Goal: Task Accomplishment & Management: Manage account settings

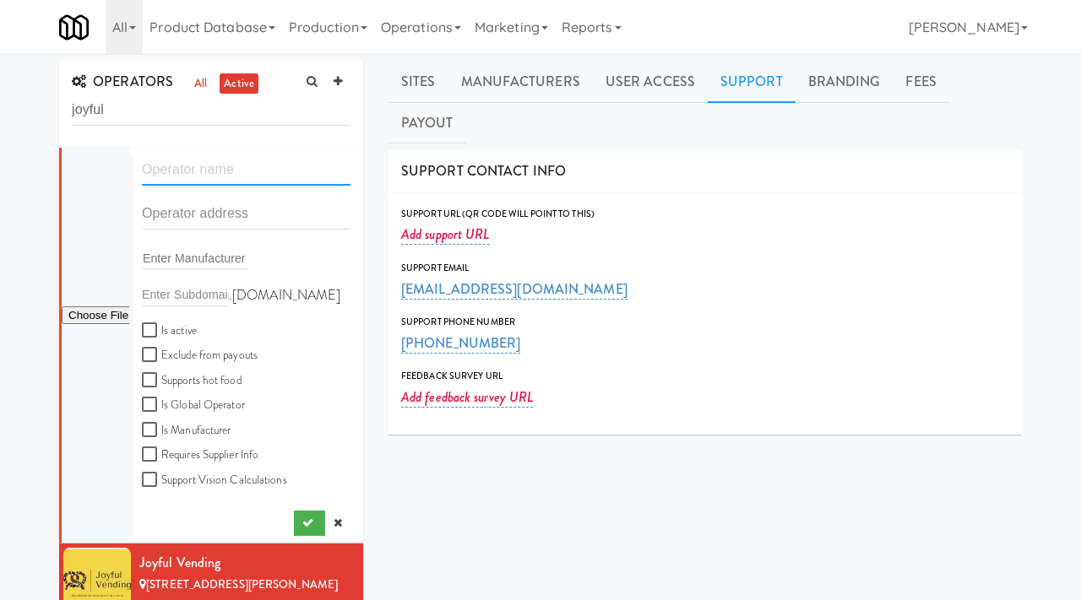
click at [163, 163] on input "text" at bounding box center [246, 169] width 209 height 31
paste input "Reformed Amenities"
type input "Reformed Amenities"
click at [192, 217] on input "text" at bounding box center [246, 213] width 209 height 31
paste input "5552 Lancelot Trl"
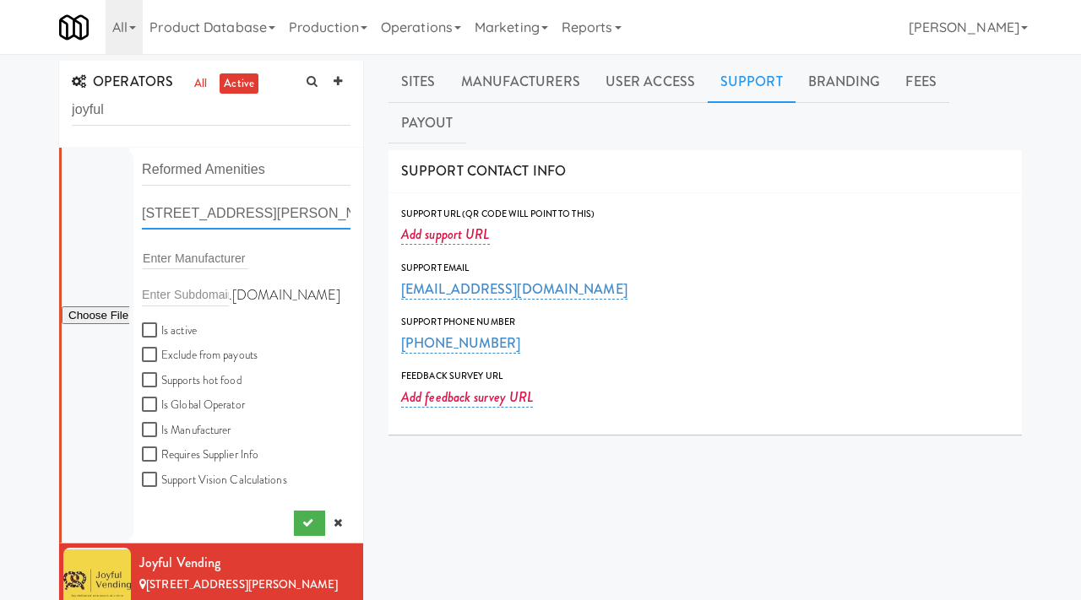
type input "5552 Lancelot Tr"
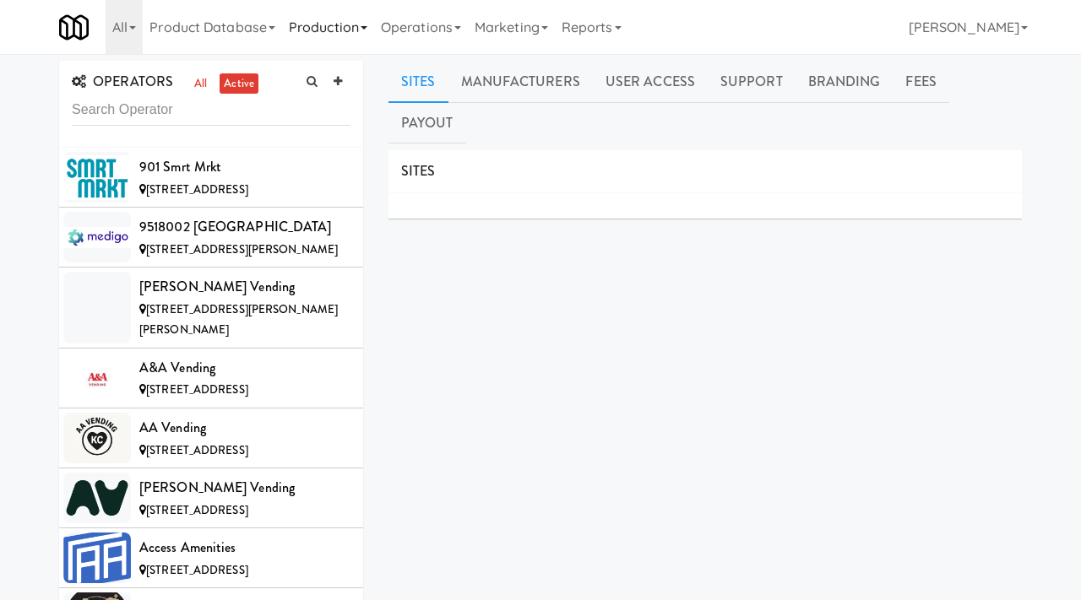
scroll to position [6564, 0]
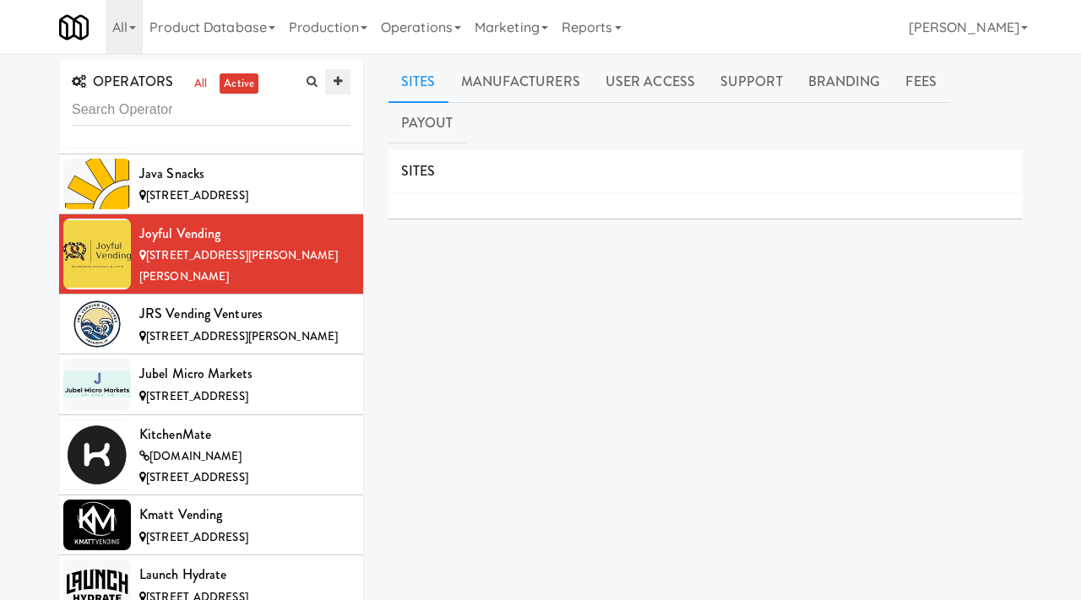
click at [332, 82] on link at bounding box center [337, 81] width 25 height 25
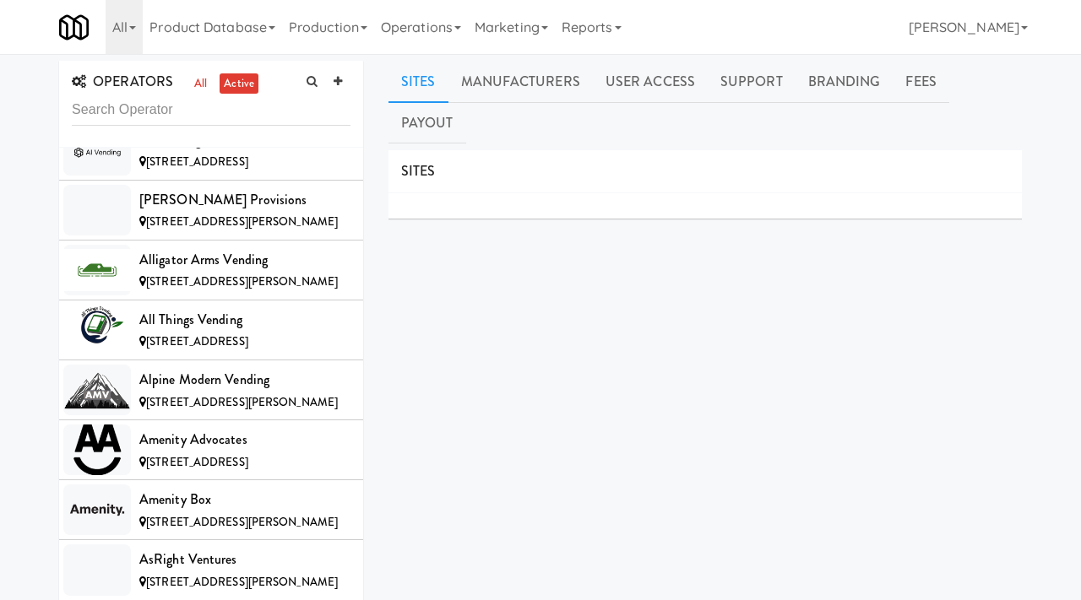
scroll to position [0, 0]
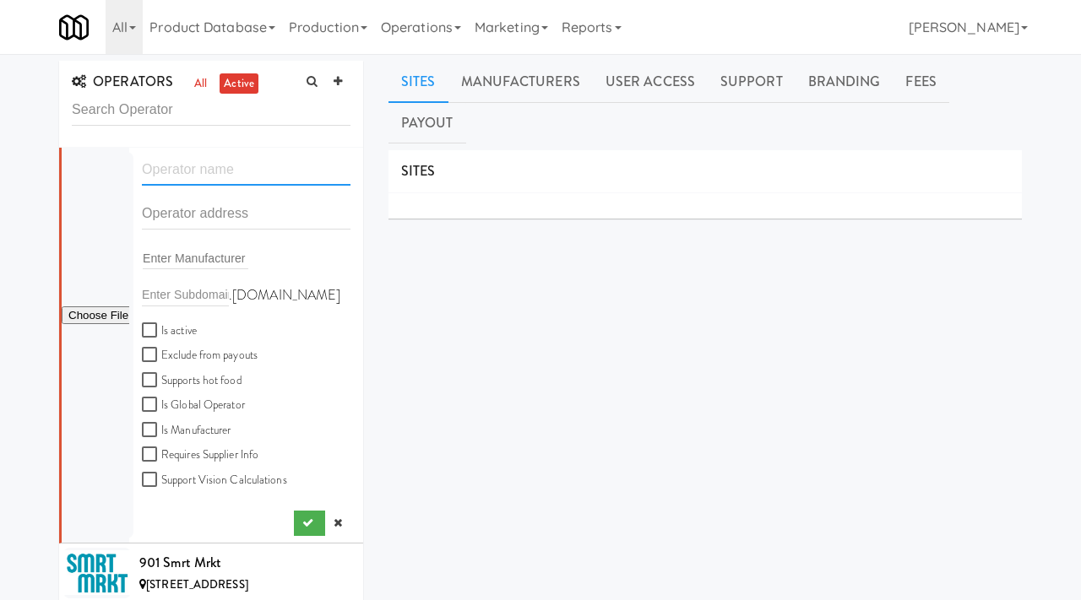
click at [185, 170] on input "text" at bounding box center [246, 169] width 209 height 31
paste input "Reformed Amenities"
type input "Reformed Amenities"
click at [205, 204] on input "text" at bounding box center [246, 213] width 209 height 31
paste input "5552 Lancelot Trl"
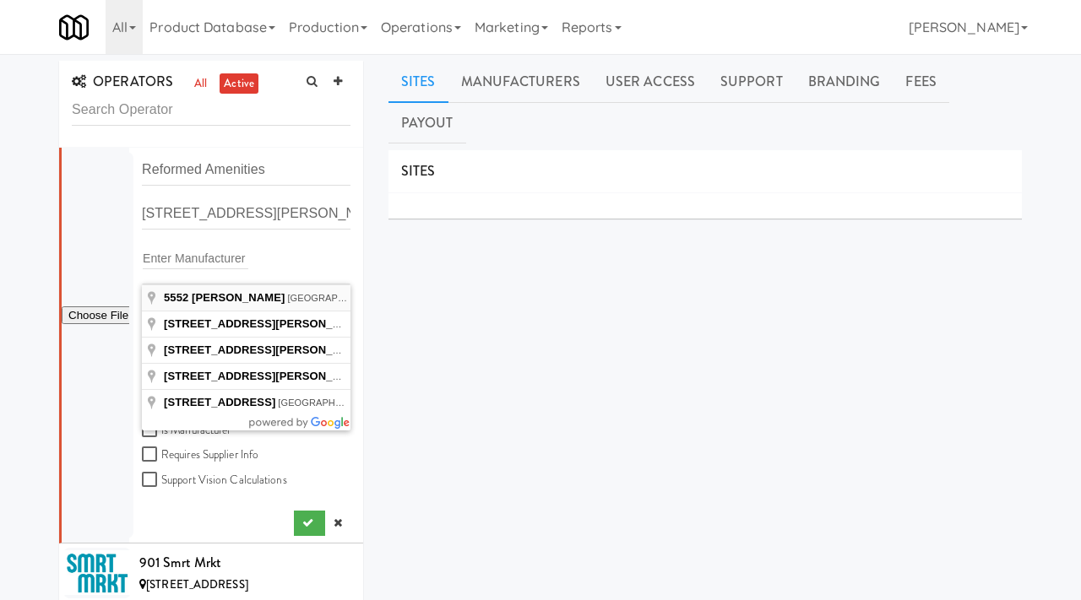
type input "5552 Lancelot Trl, Milton, FL, USA"
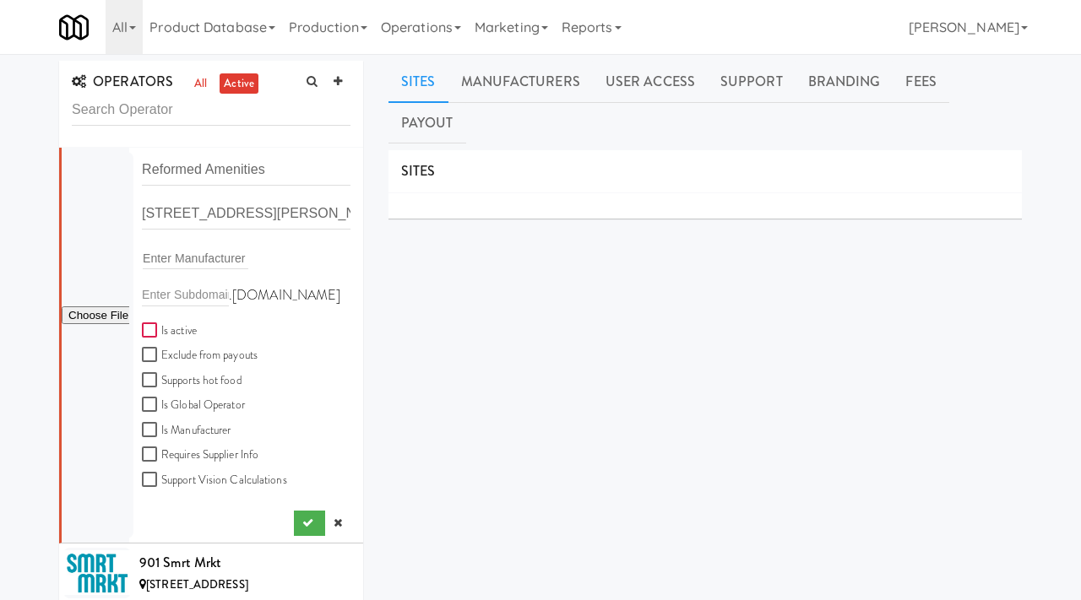
click at [153, 331] on input "Is active" at bounding box center [151, 331] width 19 height 14
checkbox input "true"
click at [303, 523] on icon "submit" at bounding box center [307, 522] width 11 height 11
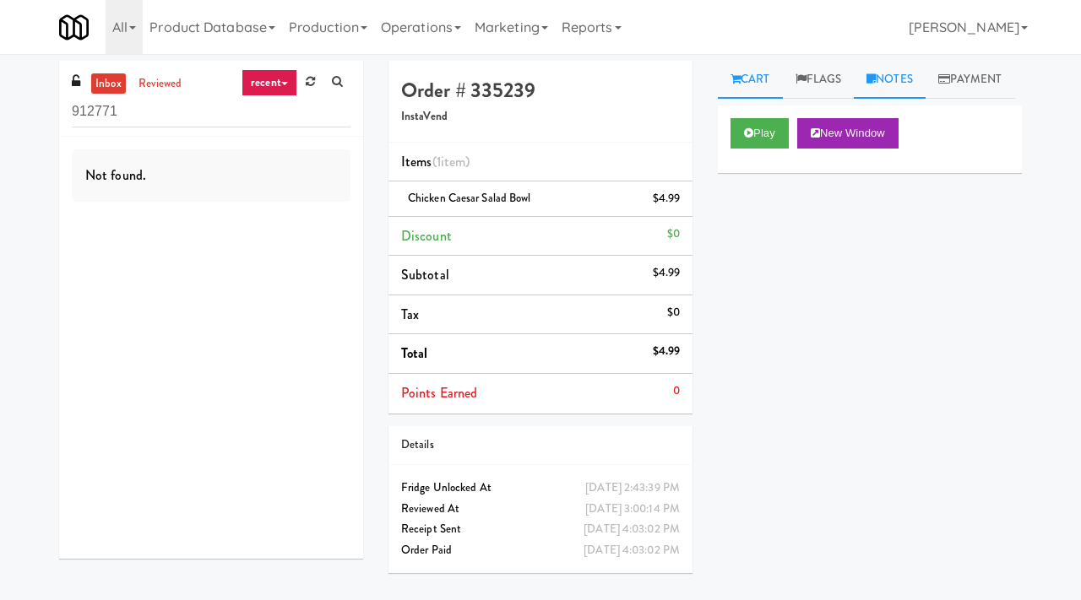
click at [913, 73] on link "Notes" at bounding box center [889, 80] width 72 height 38
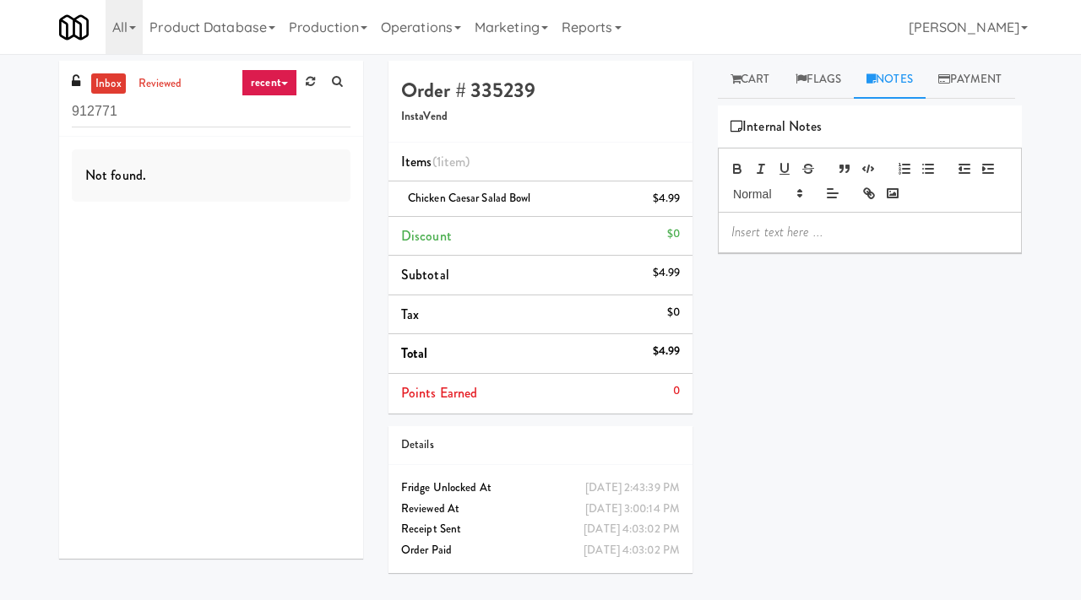
click at [808, 241] on p at bounding box center [869, 232] width 277 height 19
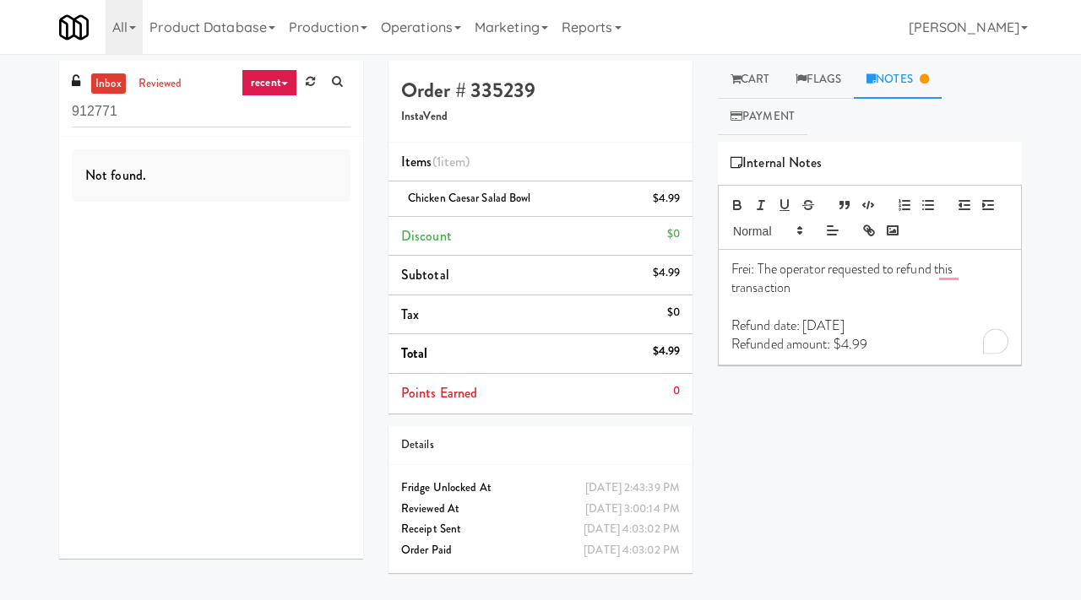
click at [809, 284] on p "Frei: The operator requested to refund this transaction" at bounding box center [869, 279] width 277 height 38
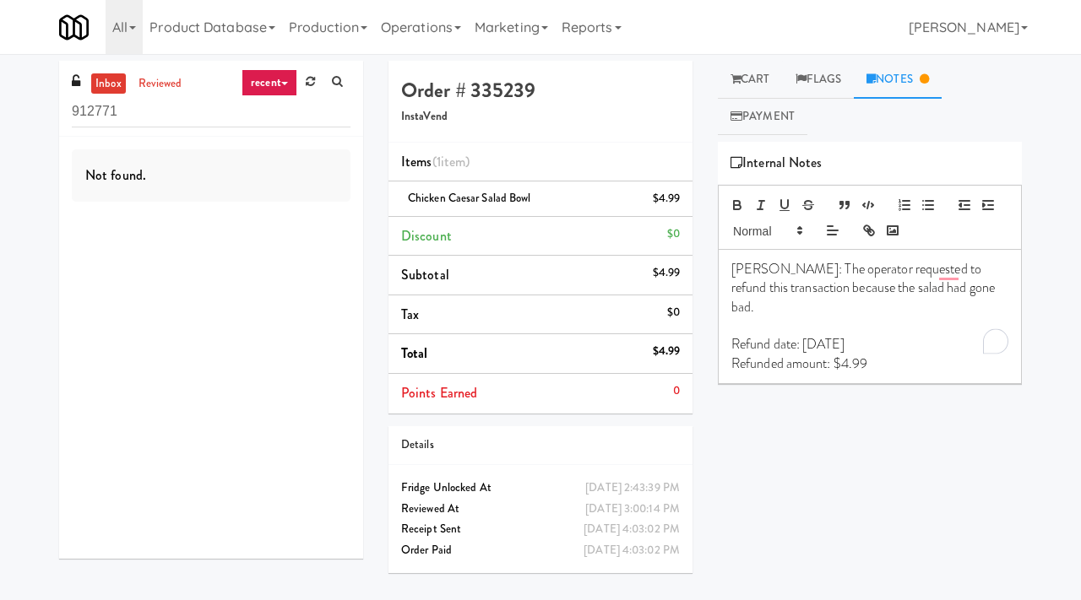
click at [877, 409] on div "Play New Window Primary Flag Clear Flag if unable to determine what was taken o…" at bounding box center [870, 458] width 304 height 633
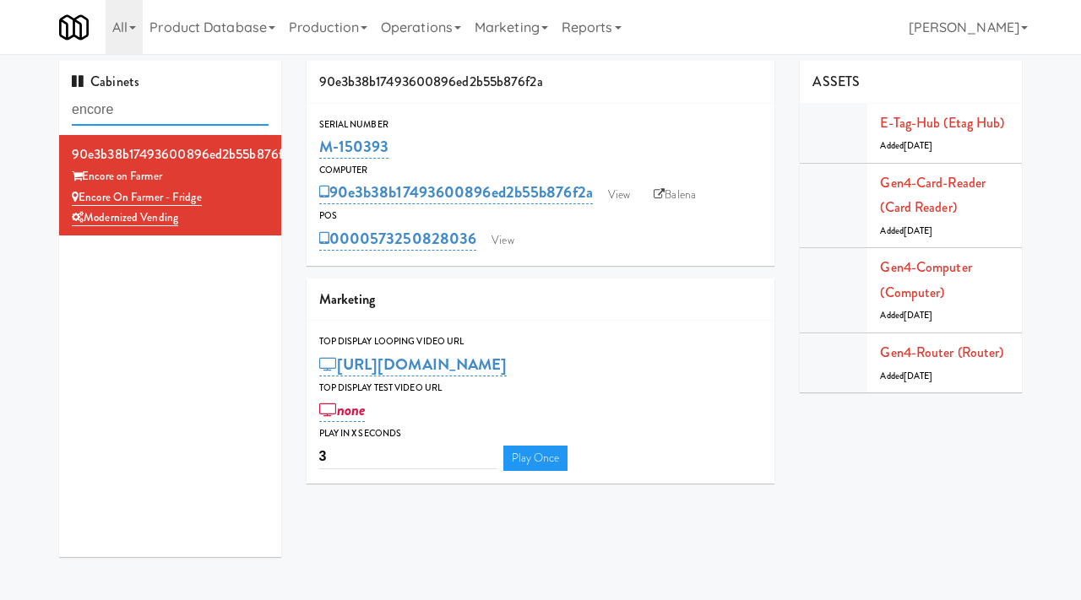
click at [127, 118] on input "encore" at bounding box center [170, 110] width 197 height 31
click at [506, 244] on link "View" at bounding box center [502, 240] width 39 height 25
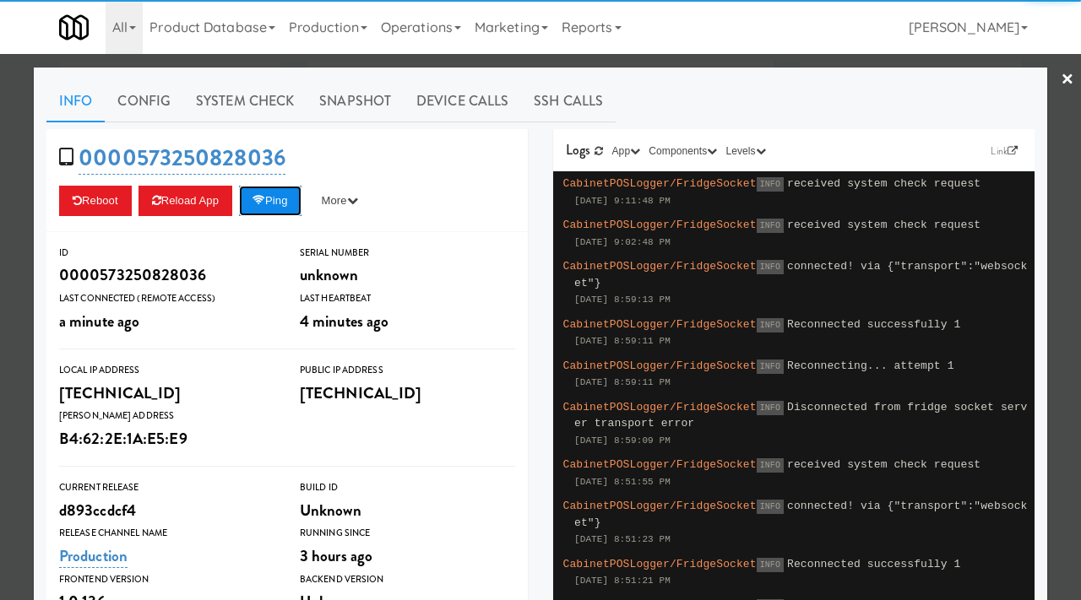
click at [274, 196] on button "Ping" at bounding box center [270, 201] width 62 height 30
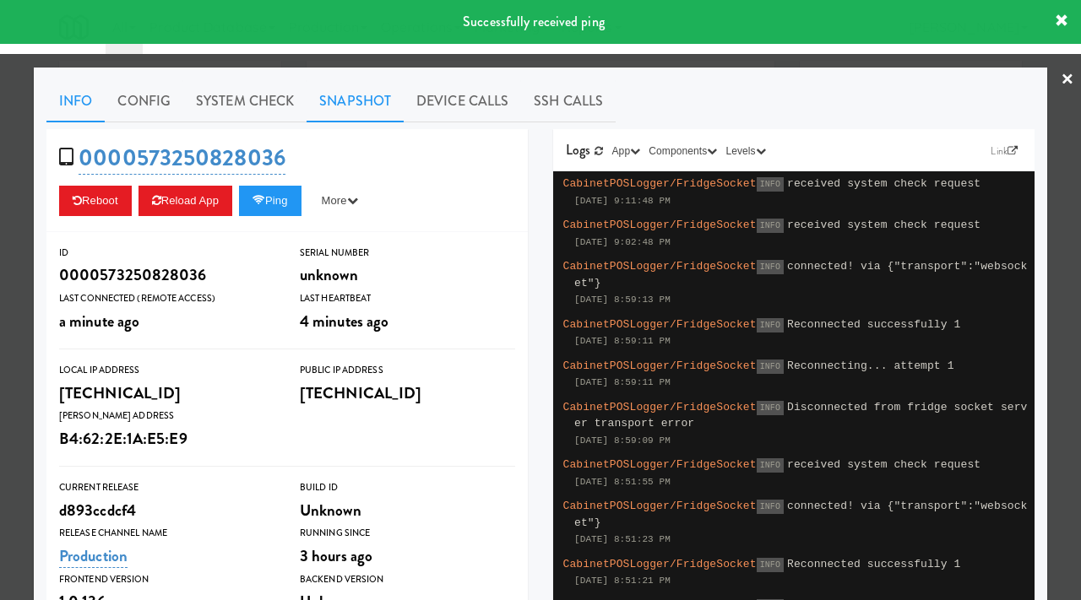
click at [364, 94] on link "Snapshot" at bounding box center [354, 101] width 97 height 42
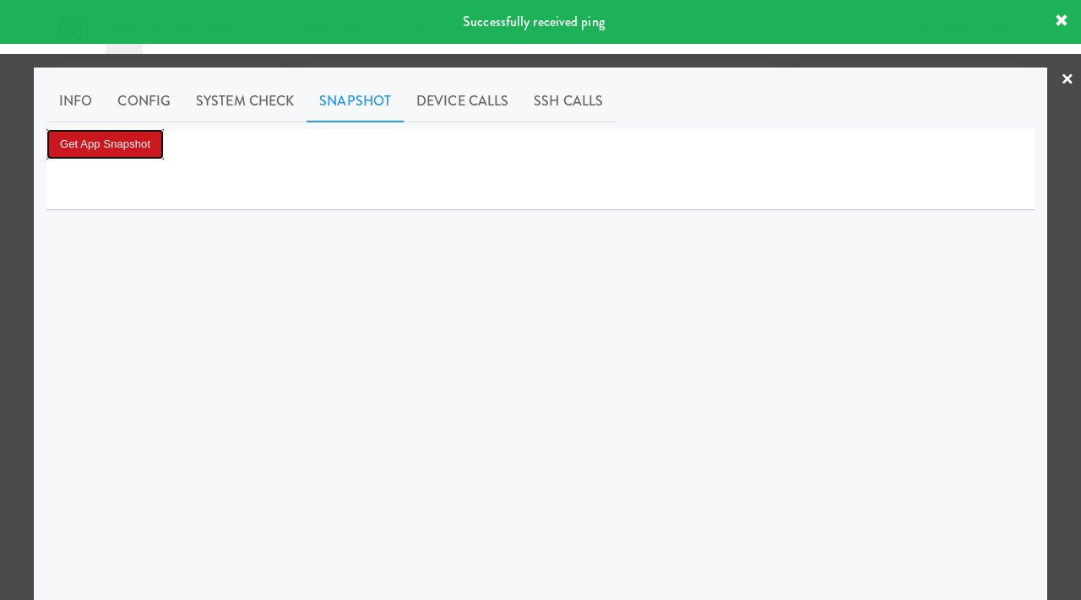
click at [138, 150] on button "Get App Snapshot" at bounding box center [104, 144] width 117 height 30
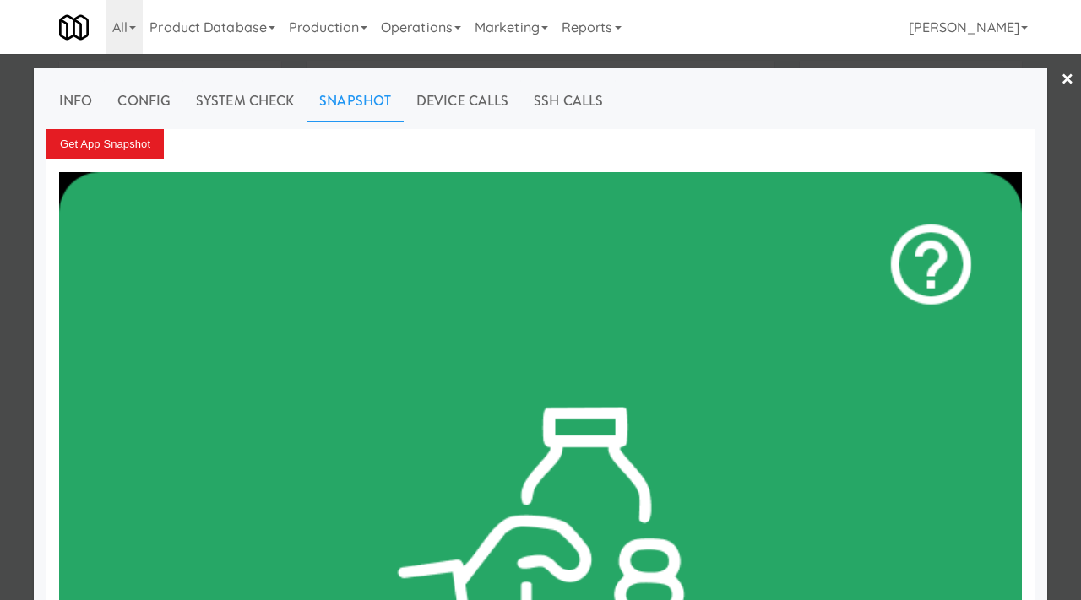
click at [0, 317] on div at bounding box center [540, 300] width 1081 height 600
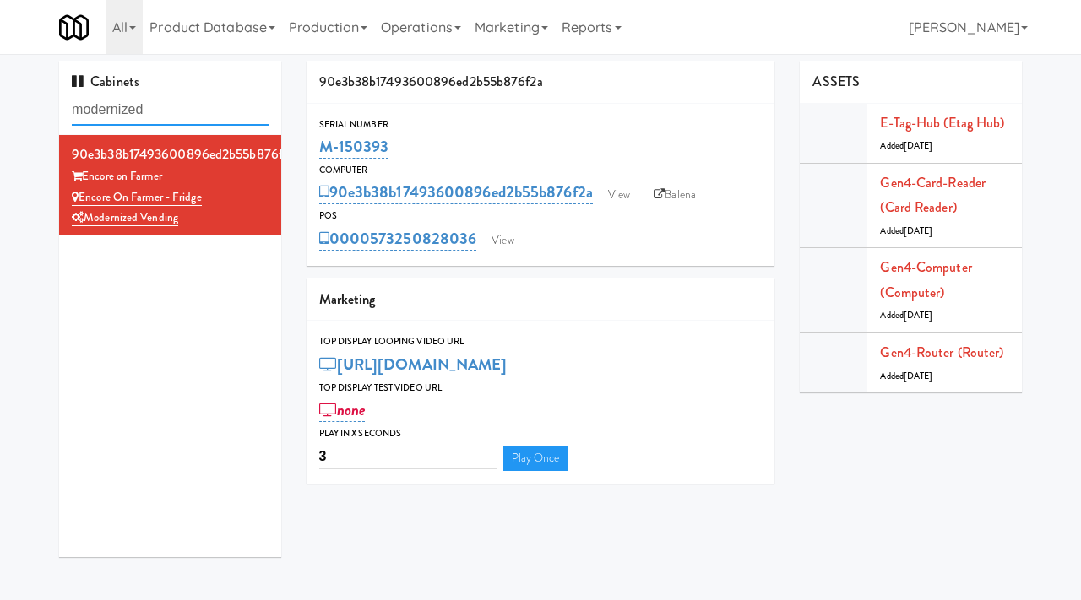
click at [155, 108] on input "modernized" at bounding box center [170, 110] width 197 height 31
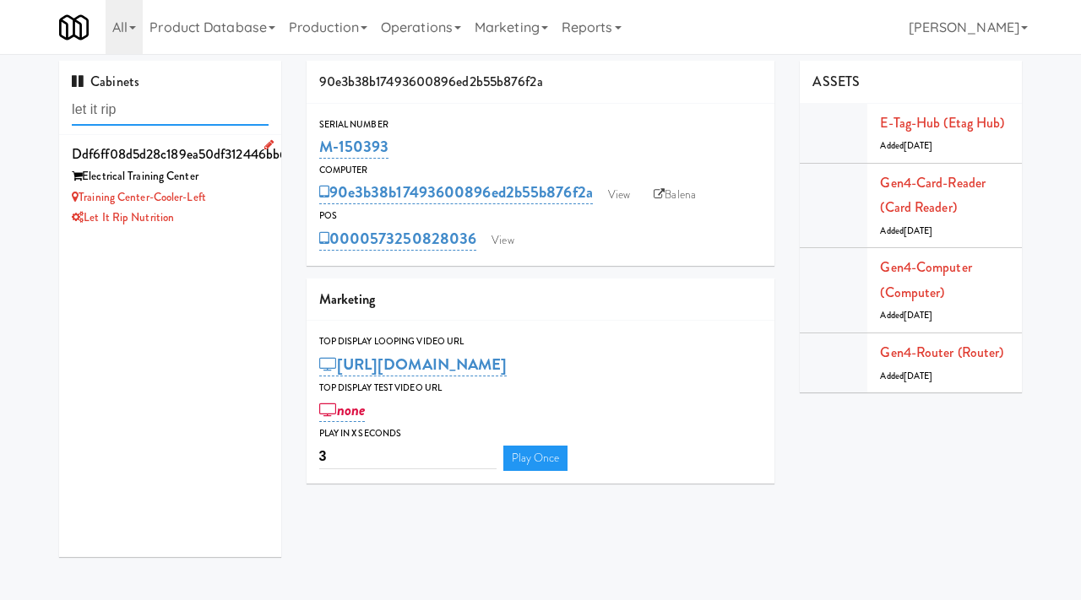
type input "let it rip"
click at [248, 226] on div "Let it Rip Nutrition" at bounding box center [170, 218] width 197 height 21
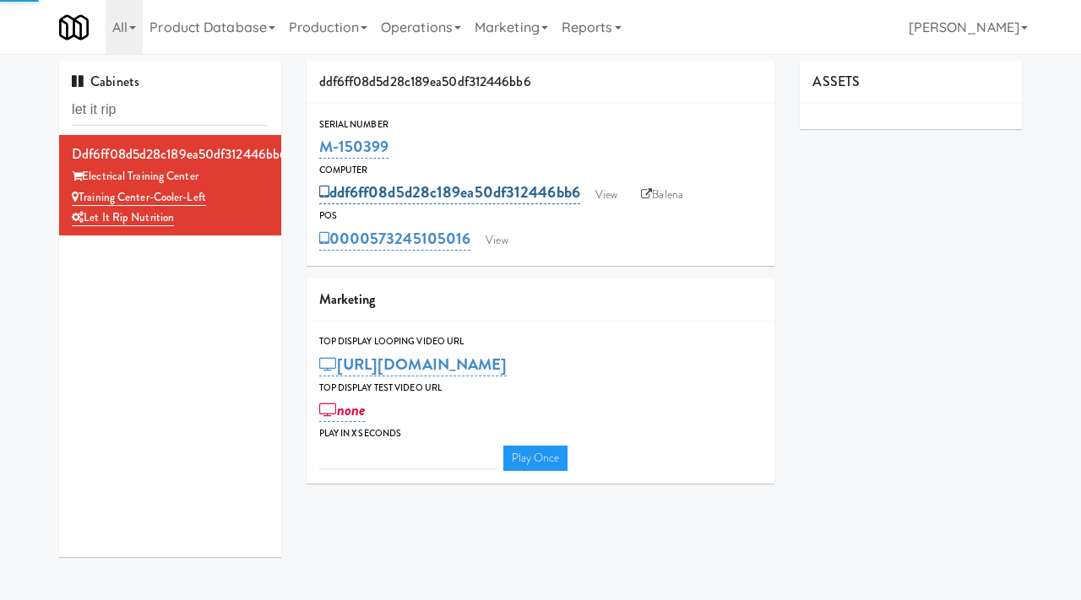
type input "3"
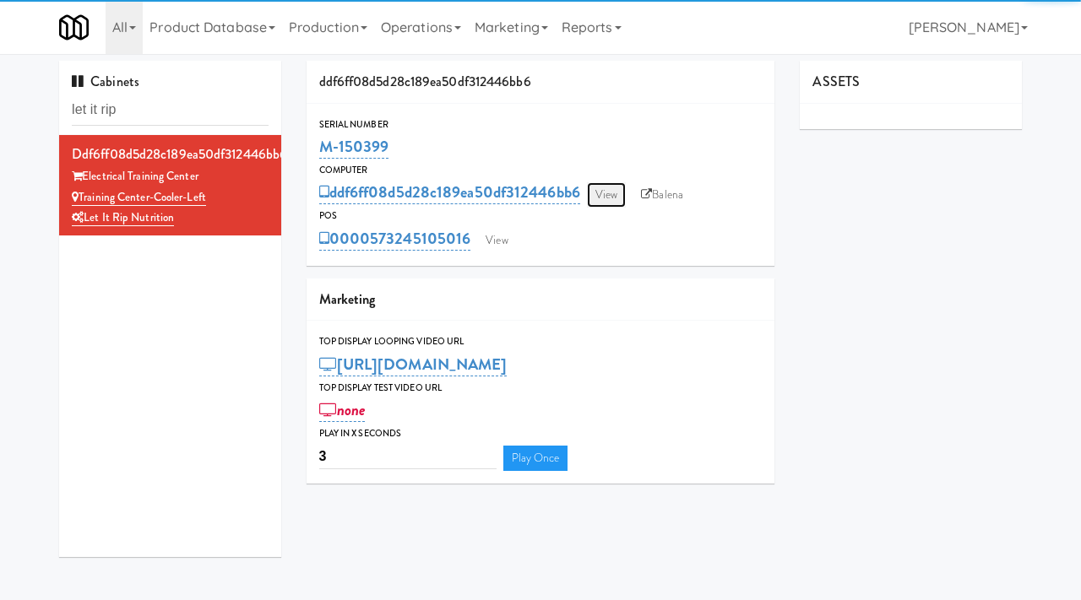
click at [617, 203] on link "View" at bounding box center [606, 194] width 39 height 25
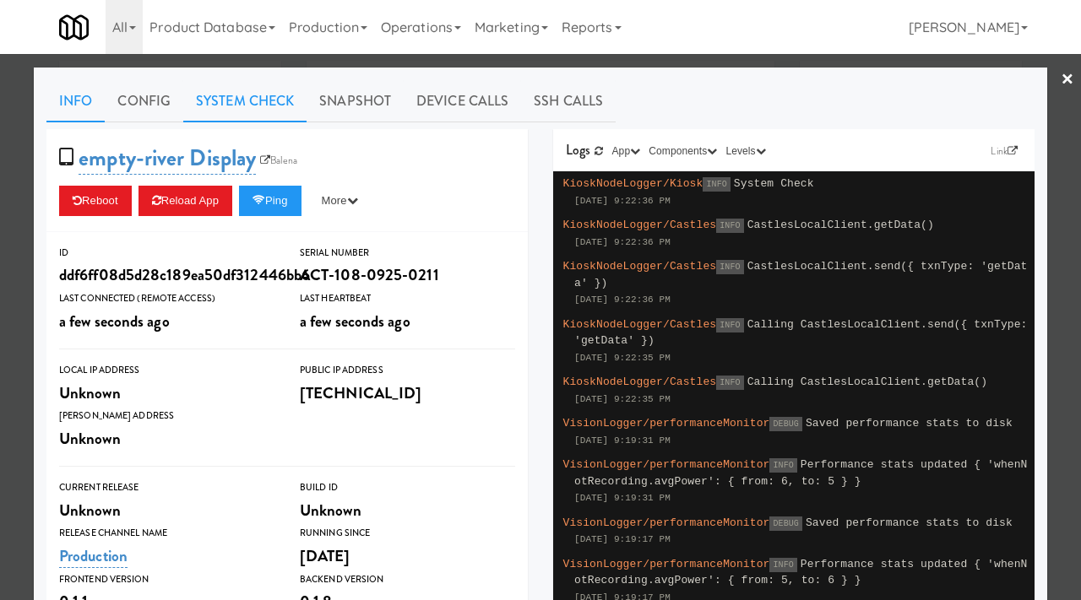
click at [254, 101] on link "System Check" at bounding box center [244, 101] width 123 height 42
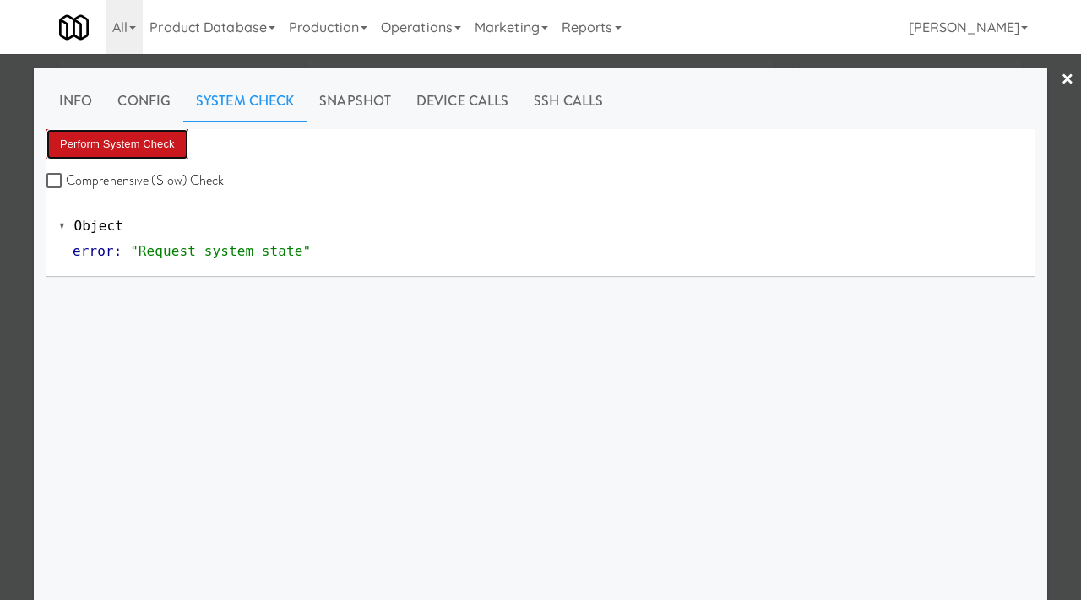
click at [116, 149] on button "Perform System Check" at bounding box center [117, 144] width 142 height 30
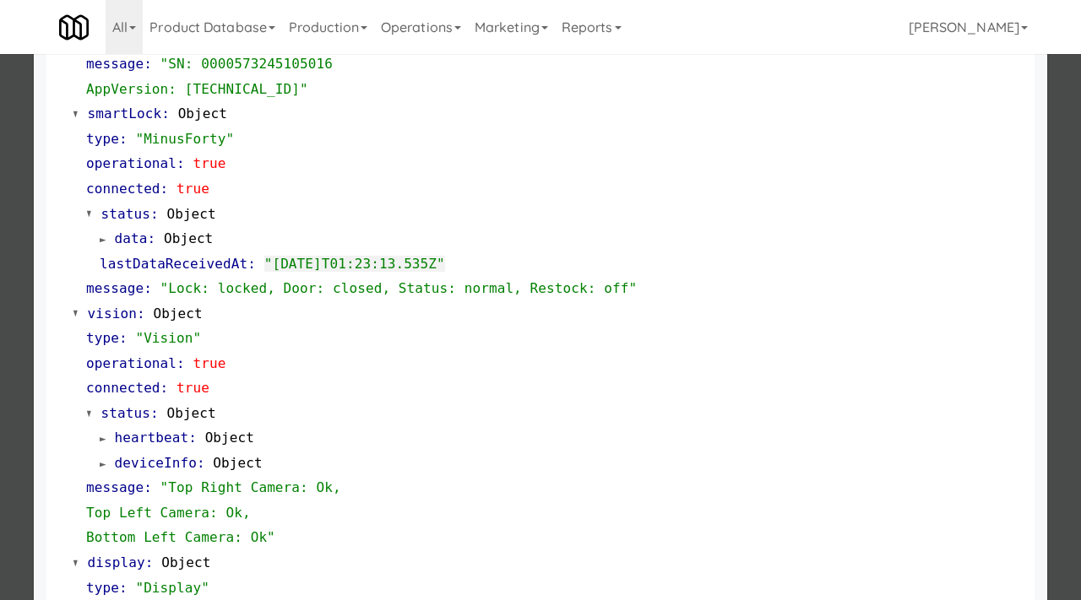
scroll to position [413, 0]
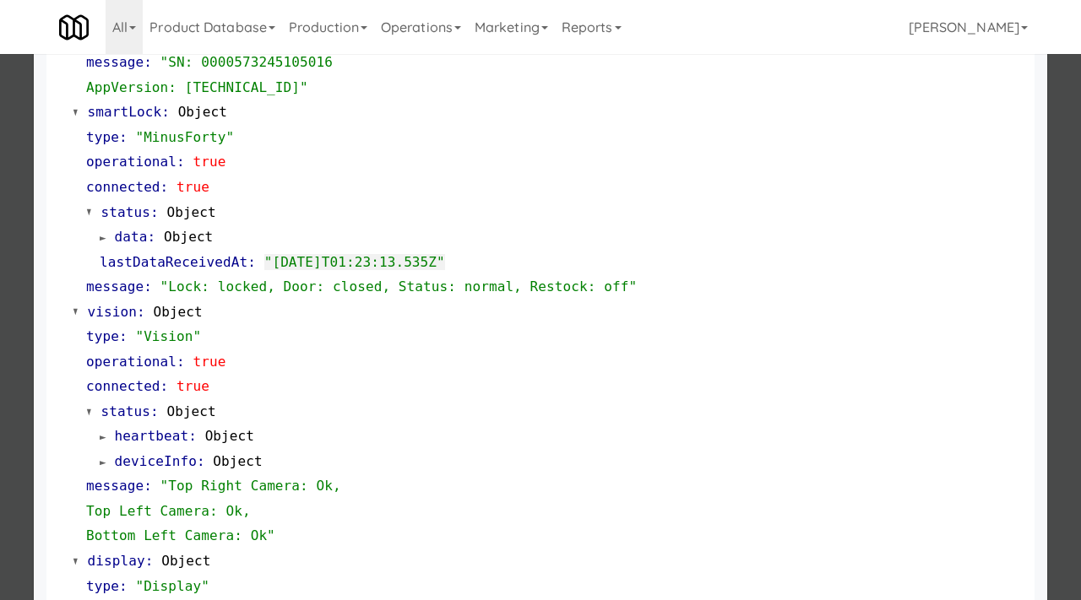
click at [0, 355] on div at bounding box center [540, 300] width 1081 height 600
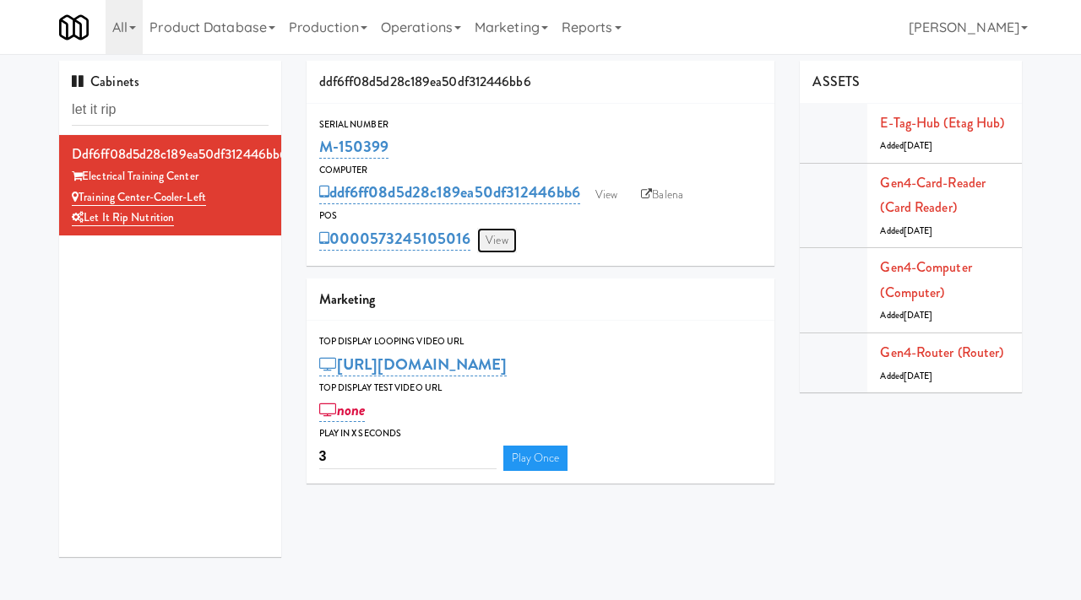
click at [506, 245] on link "View" at bounding box center [496, 240] width 39 height 25
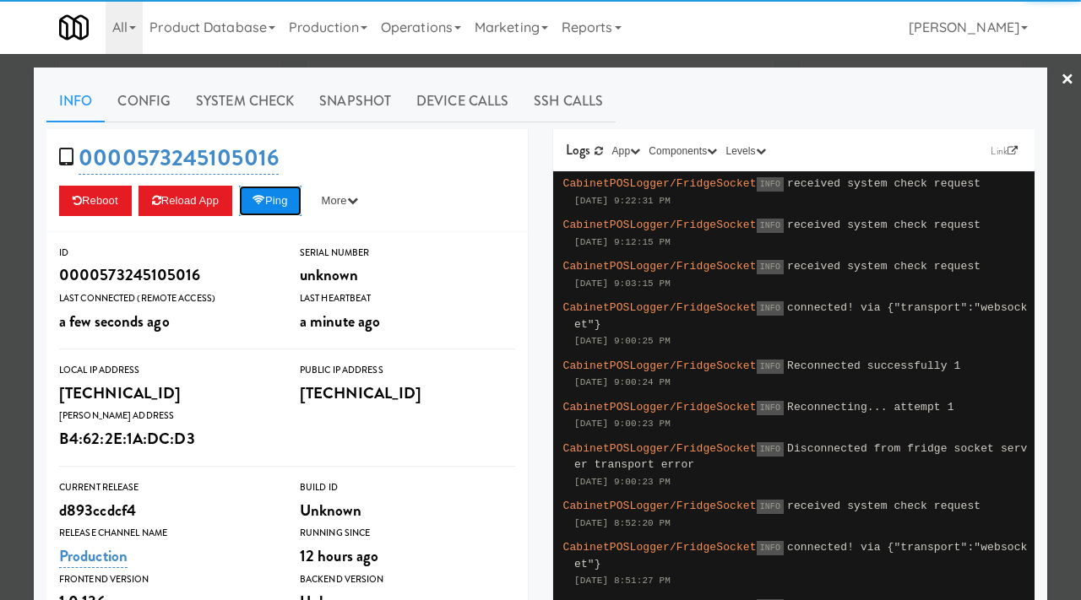
click at [274, 194] on button "Ping" at bounding box center [270, 201] width 62 height 30
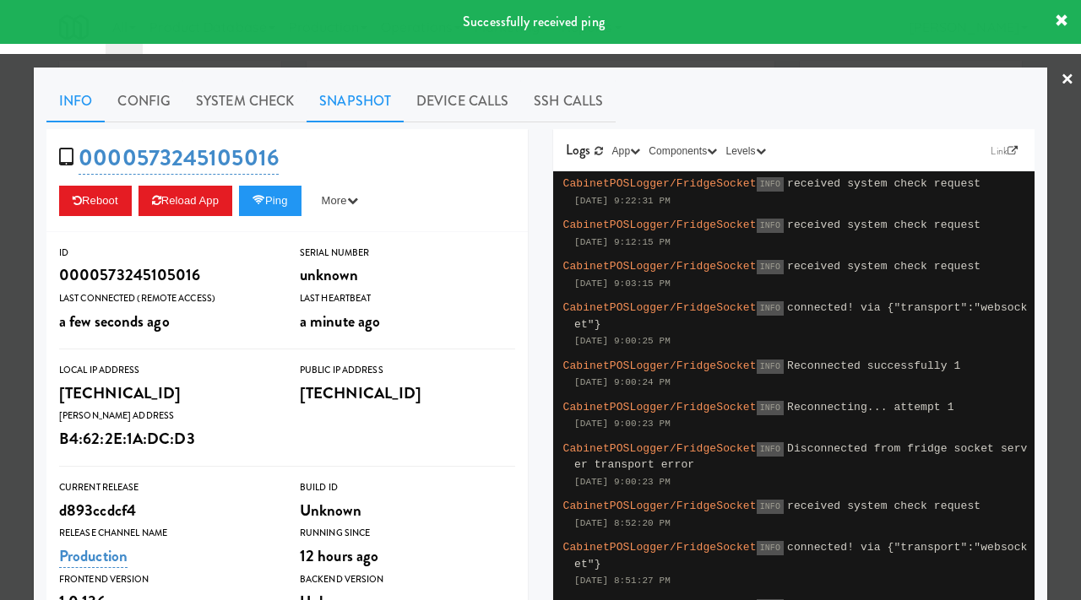
click at [363, 101] on link "Snapshot" at bounding box center [354, 101] width 97 height 42
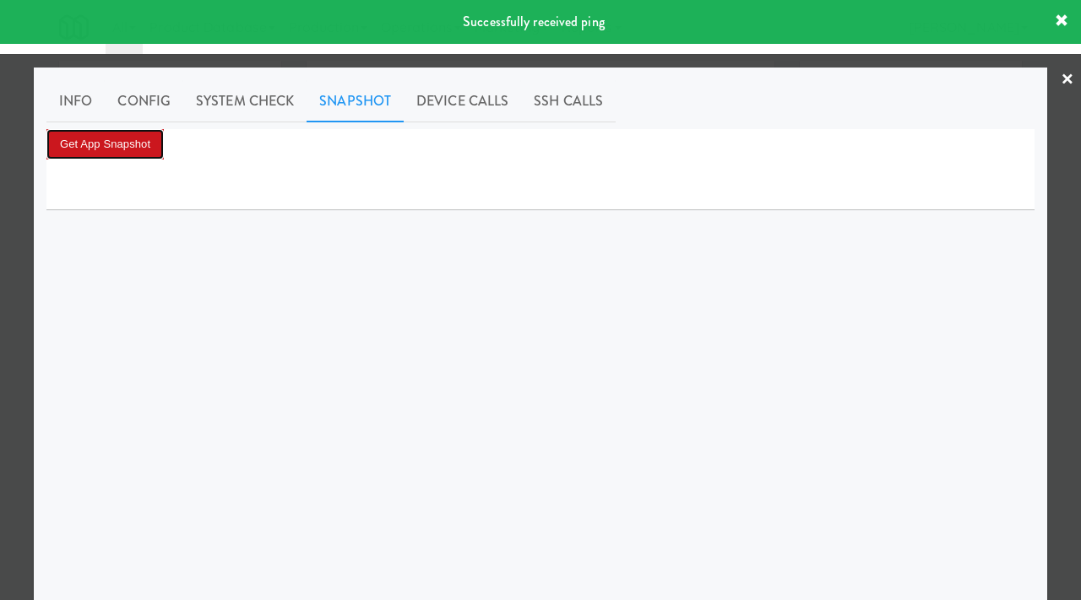
click at [141, 148] on button "Get App Snapshot" at bounding box center [104, 144] width 117 height 30
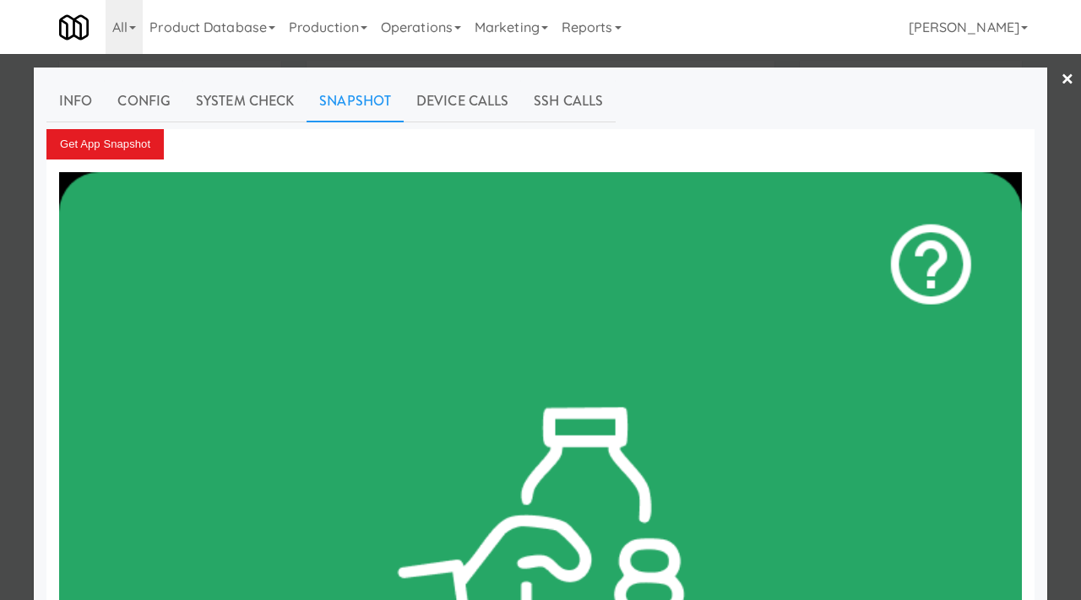
click at [11, 321] on div at bounding box center [540, 300] width 1081 height 600
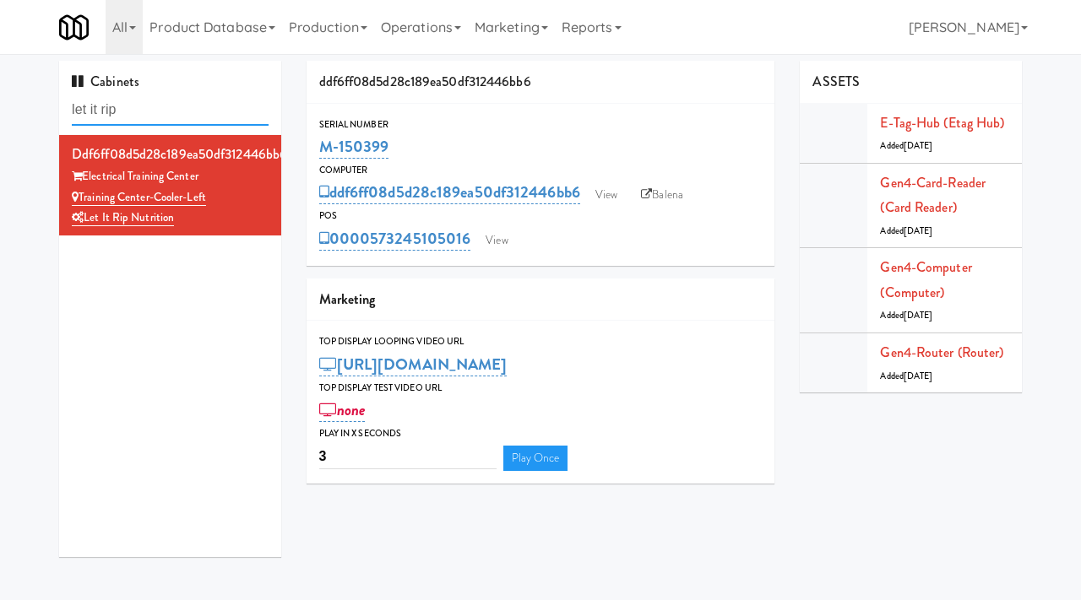
click at [198, 109] on input "let it rip" at bounding box center [170, 110] width 197 height 31
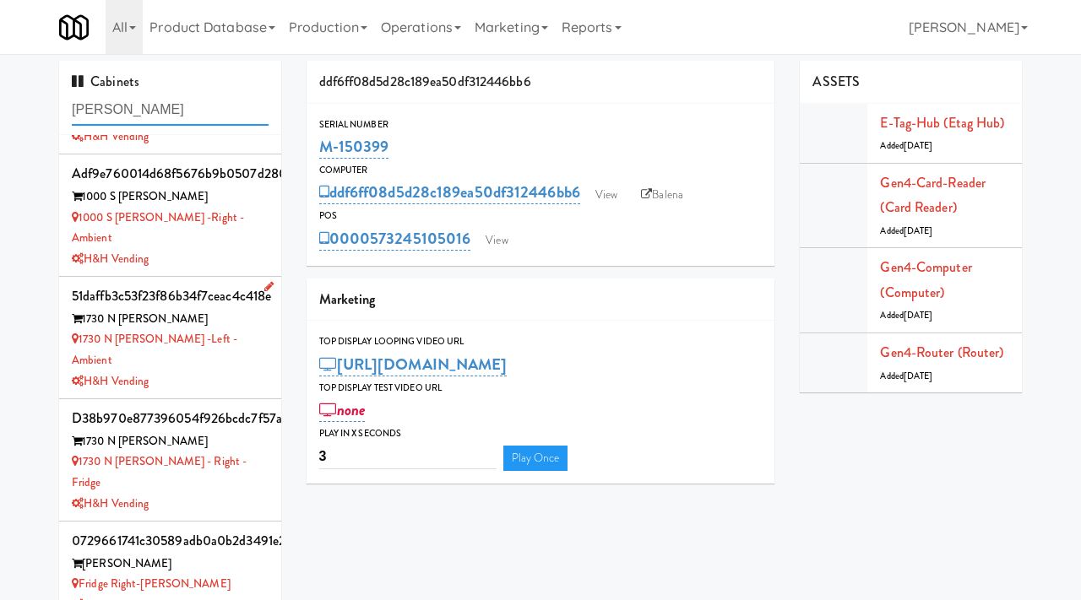
scroll to position [13, 0]
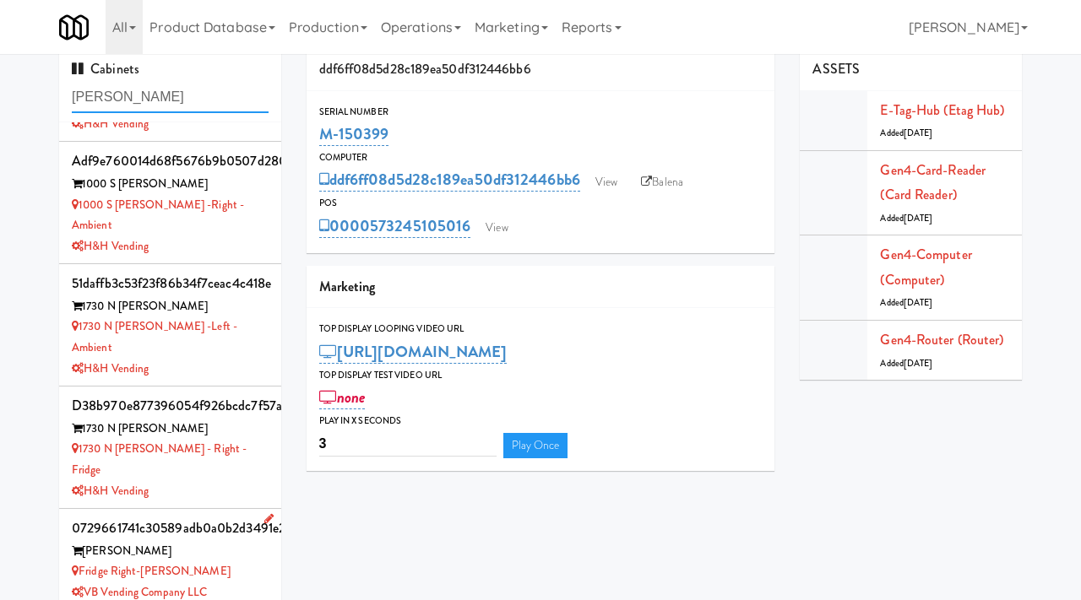
type input "clark"
click at [240, 541] on div "Clark Nexsen" at bounding box center [170, 551] width 197 height 21
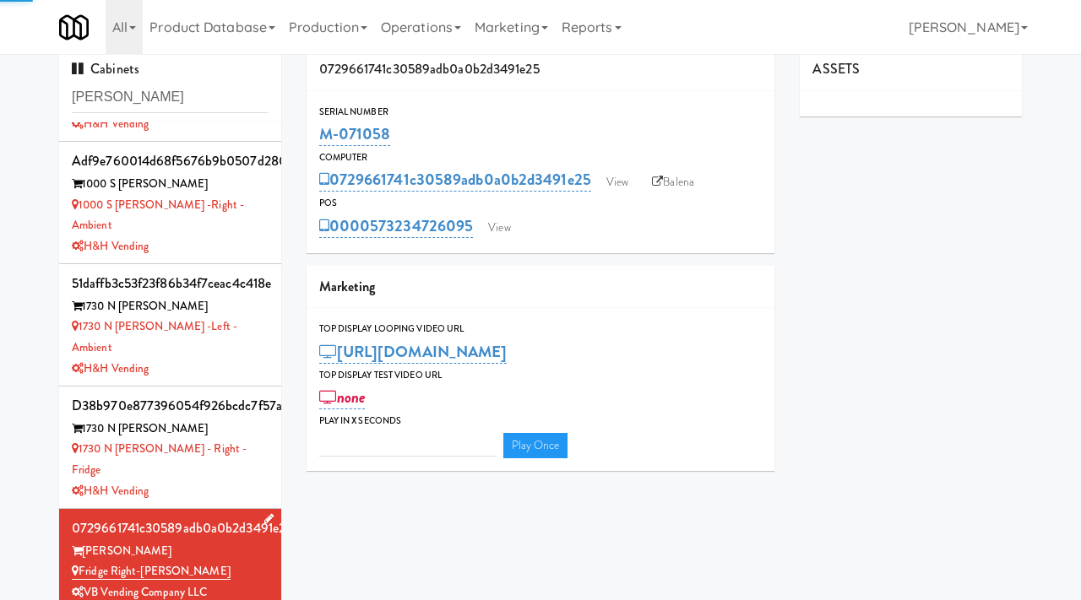
type input "3"
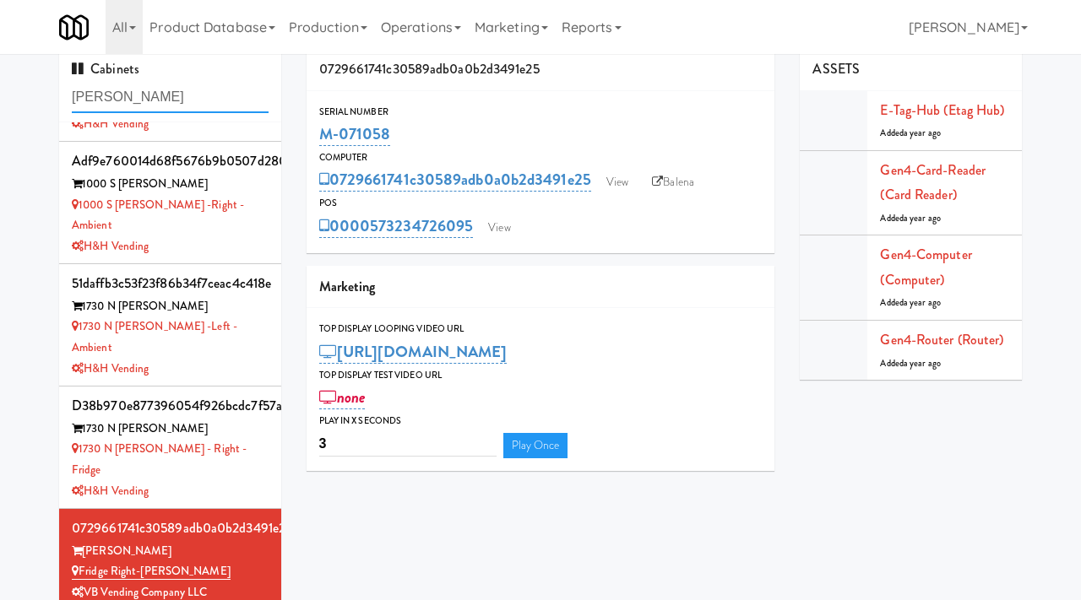
click at [159, 108] on input "clark" at bounding box center [170, 97] width 197 height 31
type input "rainy crest"
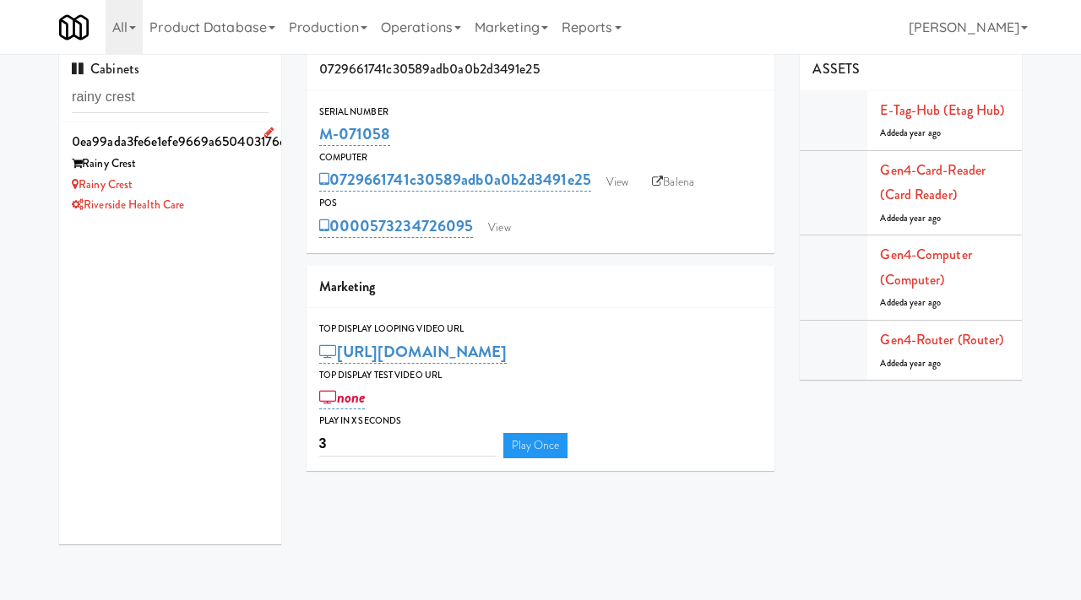
click at [235, 168] on div "Rainy Crest" at bounding box center [170, 164] width 197 height 21
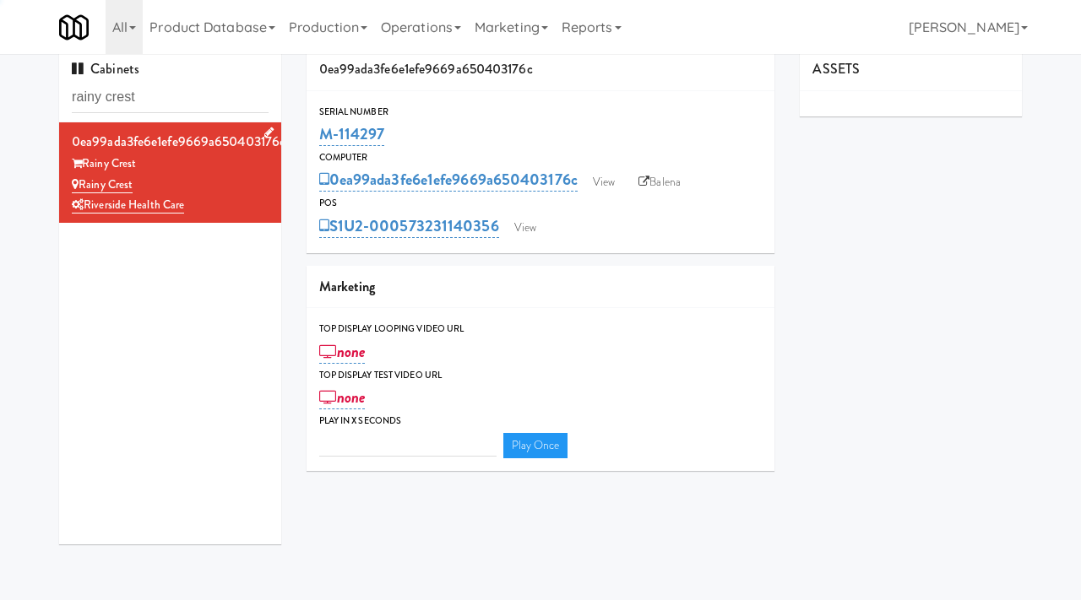
type input "3"
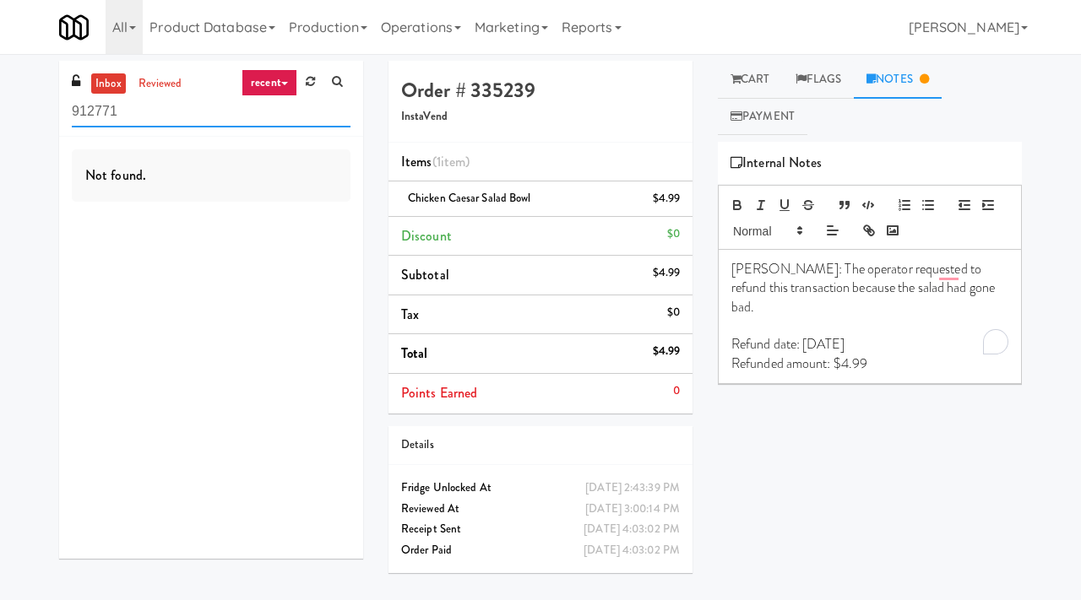
click at [196, 113] on input "912771" at bounding box center [211, 111] width 279 height 31
paste input "648302"
type input "648302"
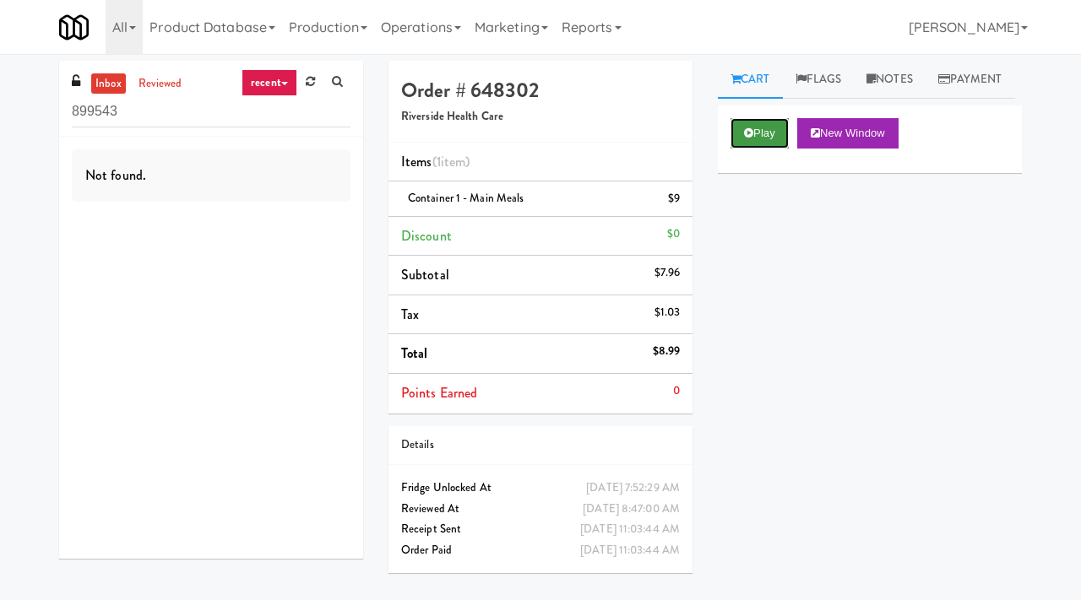
click at [762, 149] on button "Play" at bounding box center [759, 133] width 58 height 30
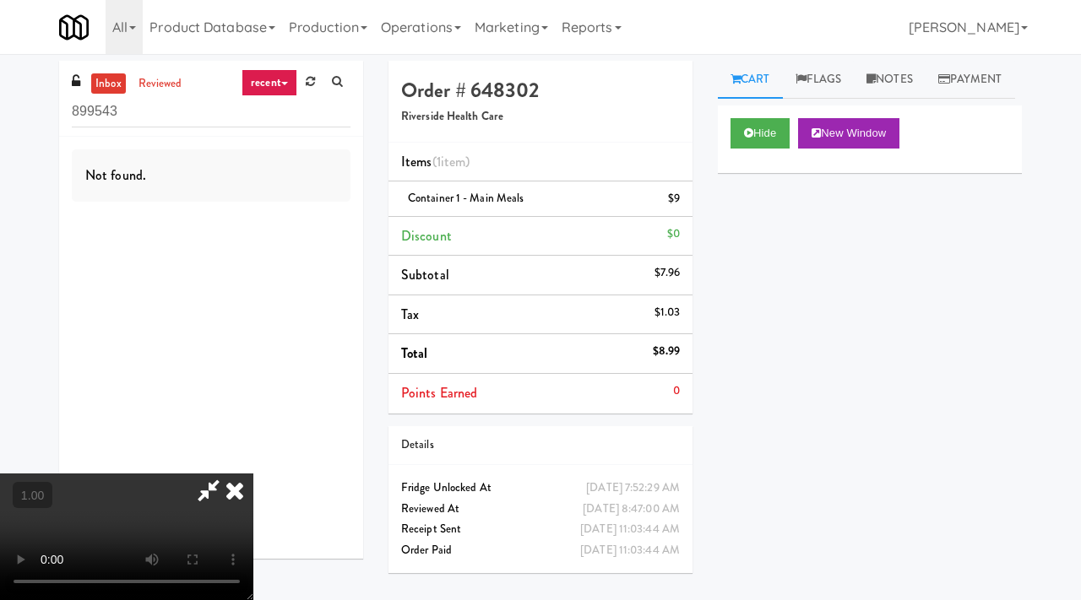
click at [253, 474] on video at bounding box center [126, 537] width 253 height 127
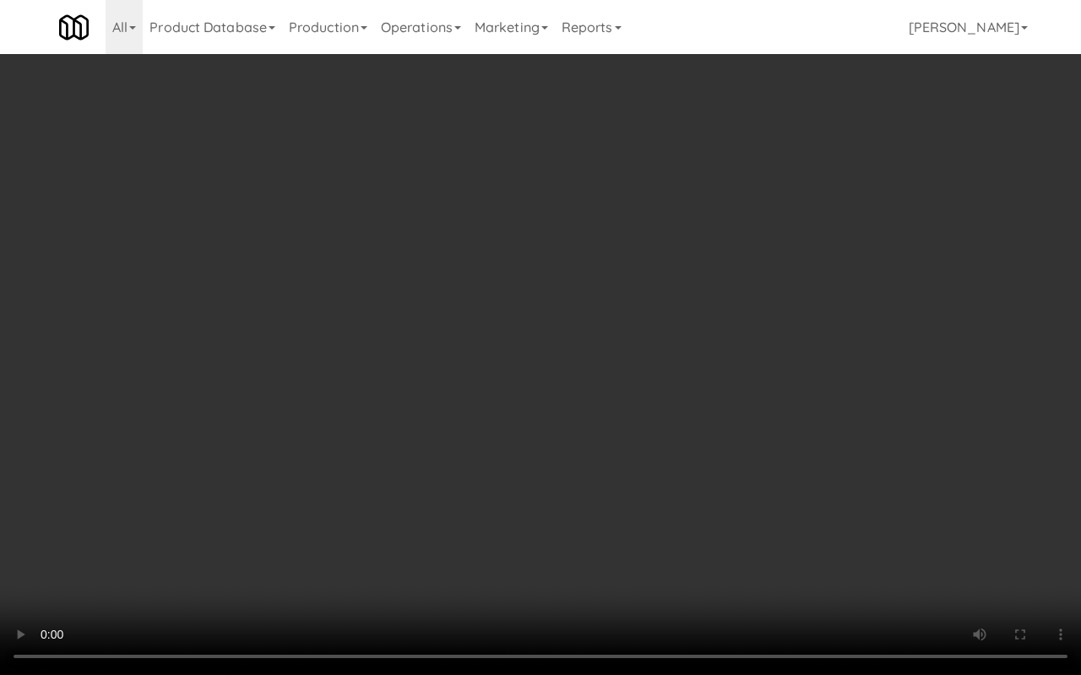
click at [404, 267] on video at bounding box center [540, 337] width 1081 height 675
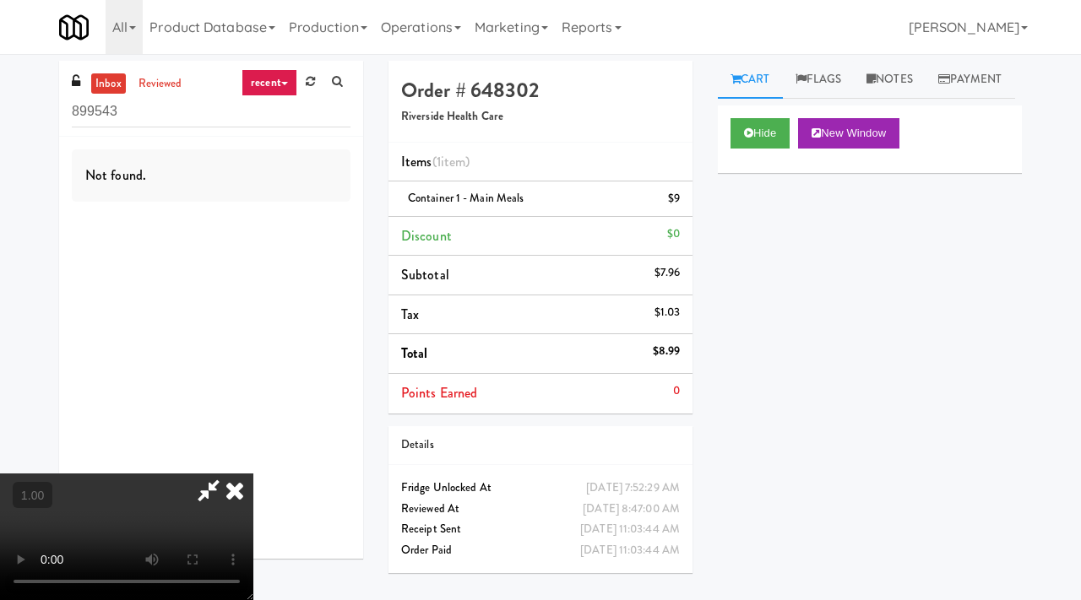
click at [228, 474] on icon at bounding box center [208, 491] width 39 height 34
click at [158, 75] on link "reviewed" at bounding box center [160, 83] width 52 height 21
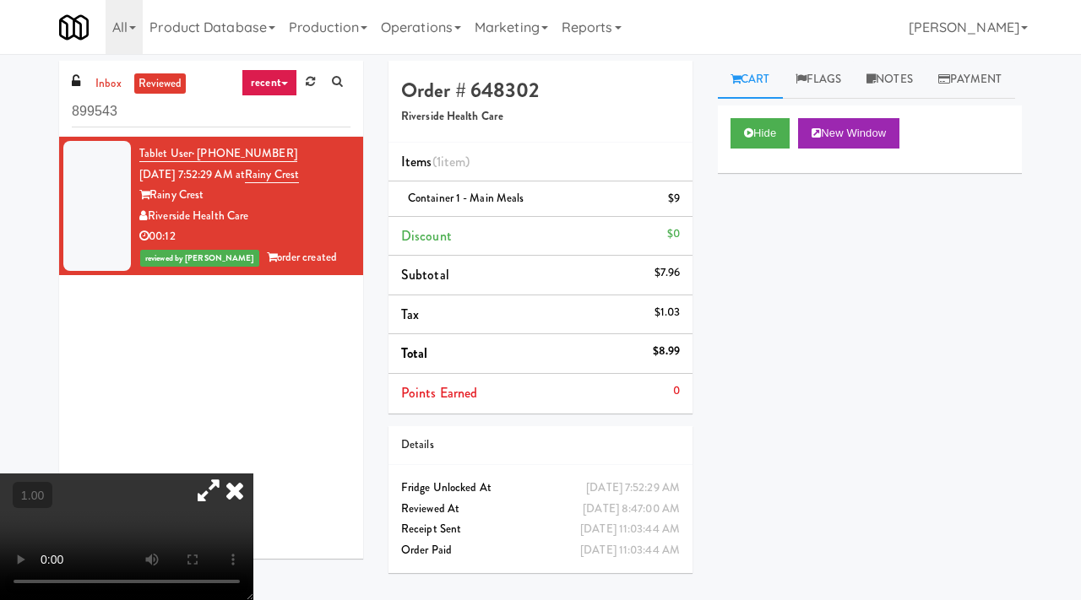
click at [228, 474] on icon at bounding box center [208, 491] width 39 height 34
click at [253, 474] on icon at bounding box center [234, 491] width 37 height 34
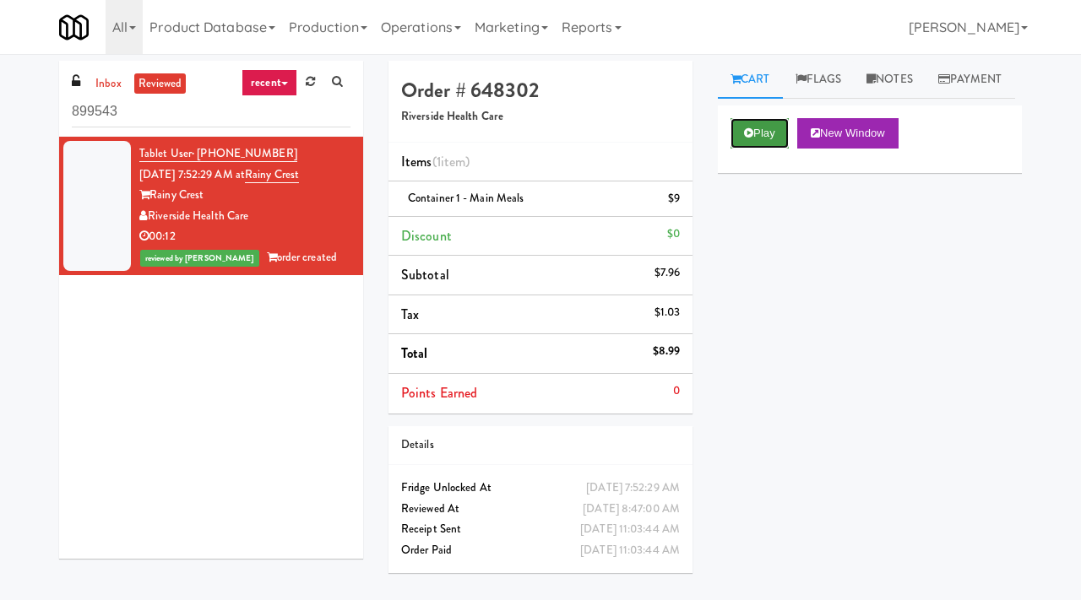
click at [743, 149] on button "Play" at bounding box center [759, 133] width 58 height 30
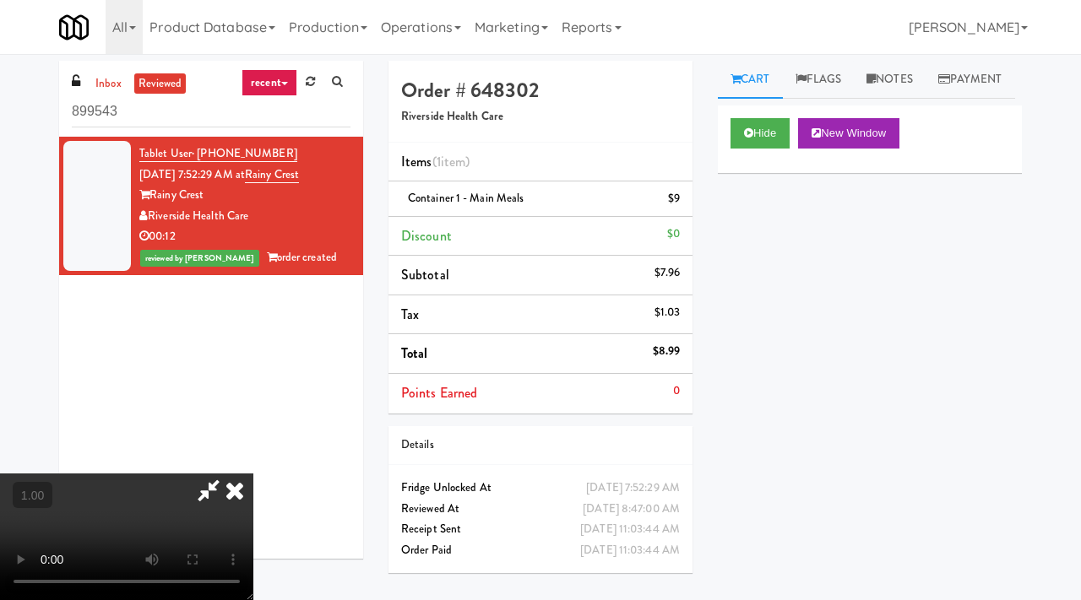
click at [253, 474] on video at bounding box center [126, 537] width 253 height 127
